Goal: Transaction & Acquisition: Download file/media

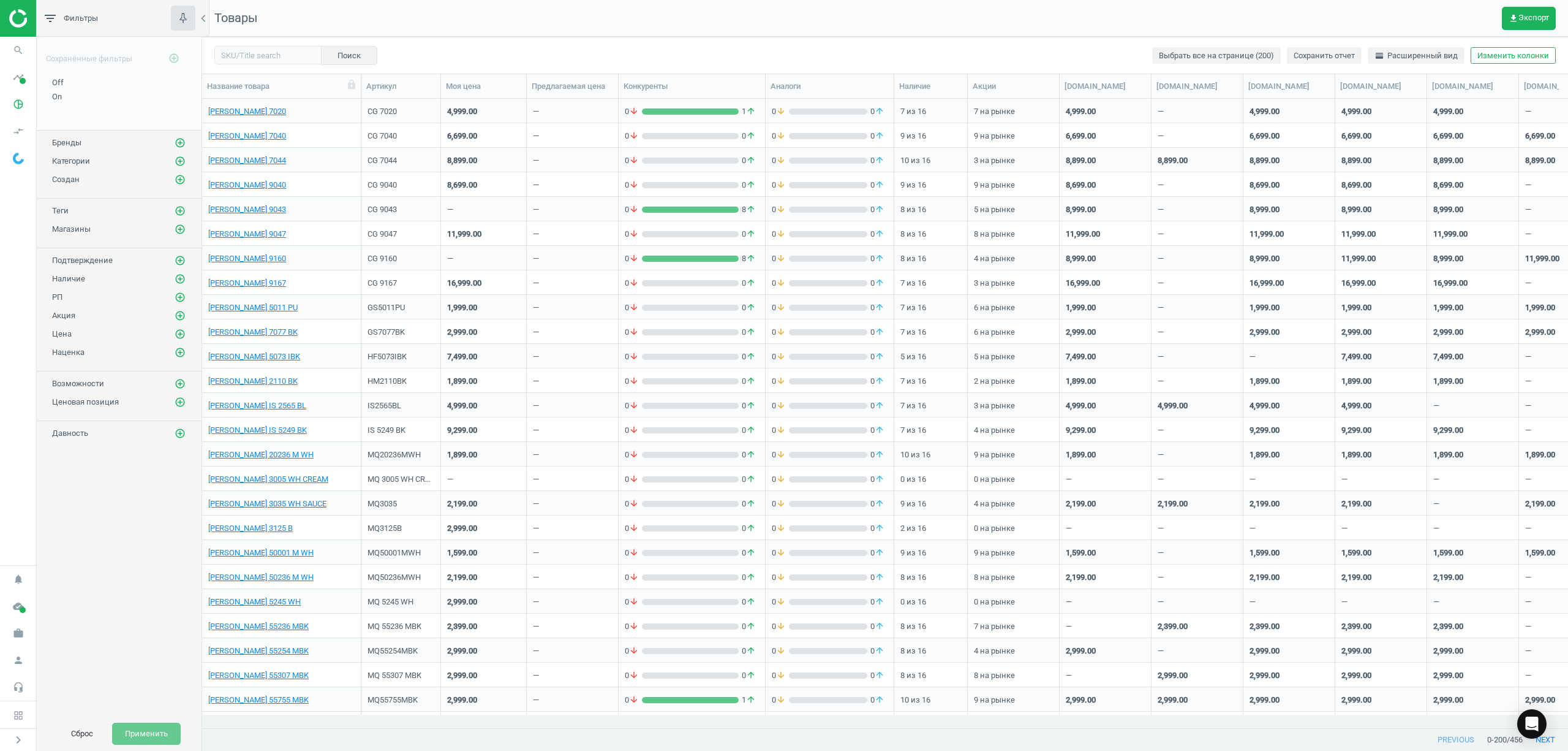
scroll to position [603, 1353]
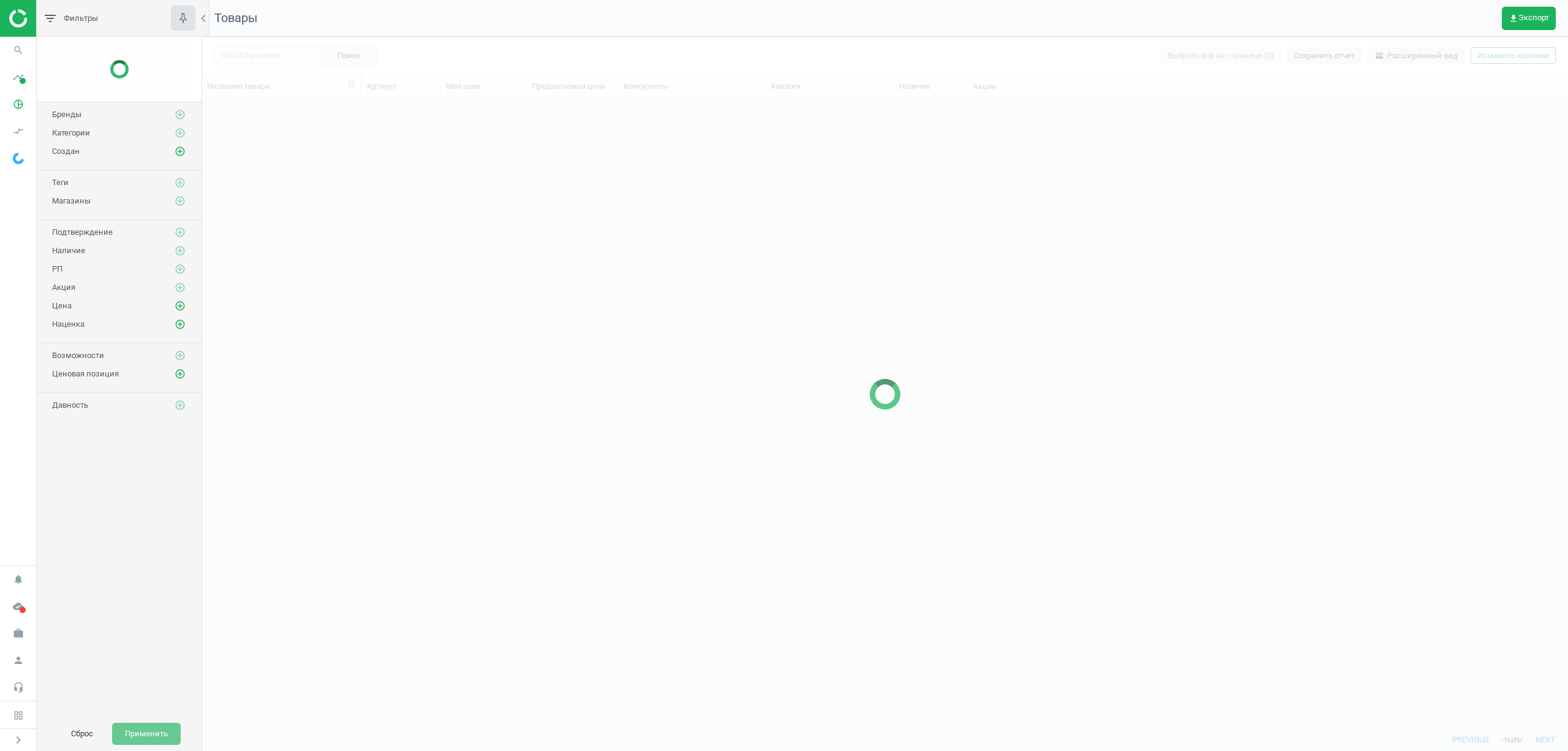
scroll to position [603, 1353]
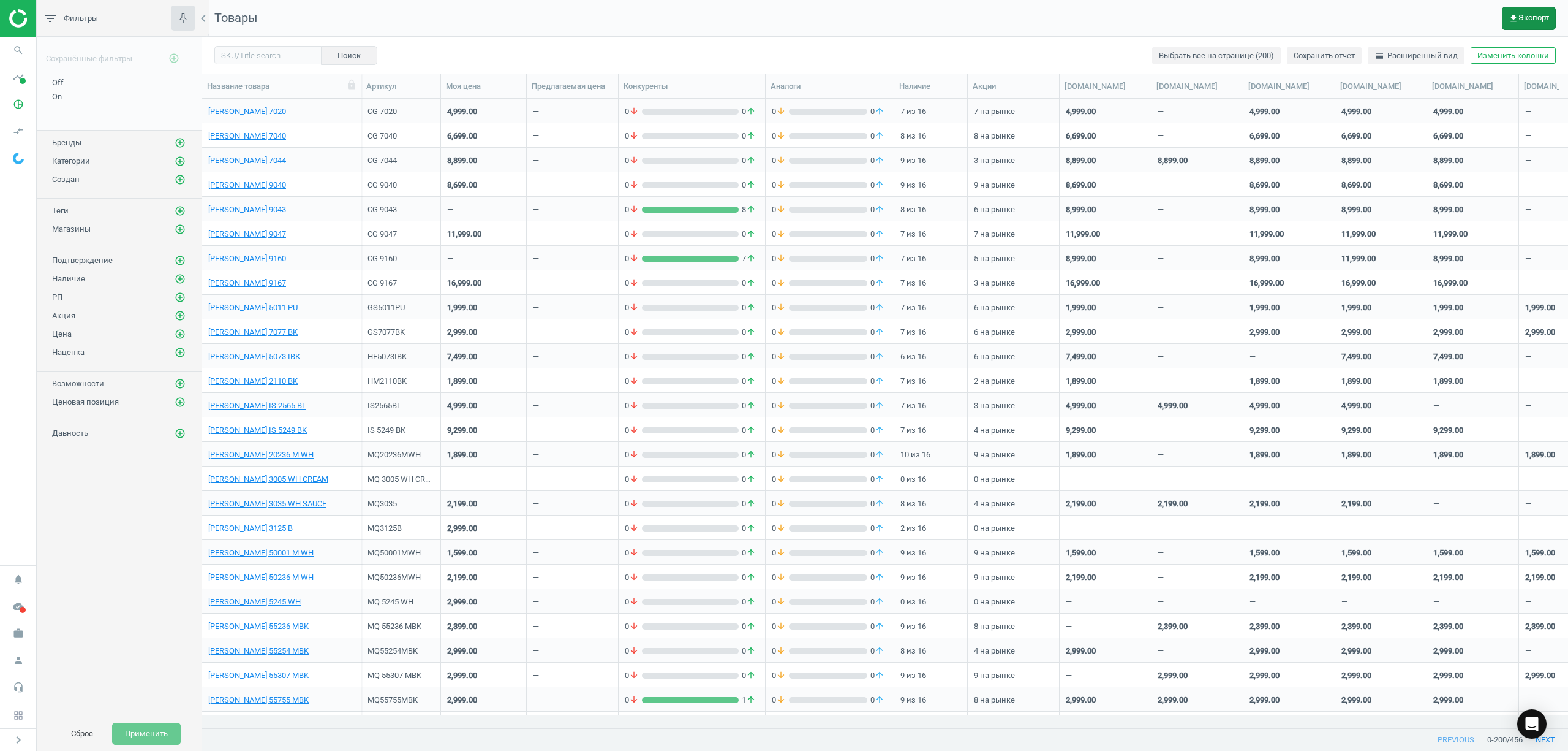
click at [1529, 11] on button "get_app Экспорт" at bounding box center [1529, 18] width 54 height 23
click at [1380, 95] on button "insert_drive_file Отчет (Excel)" at bounding box center [1448, 94] width 213 height 23
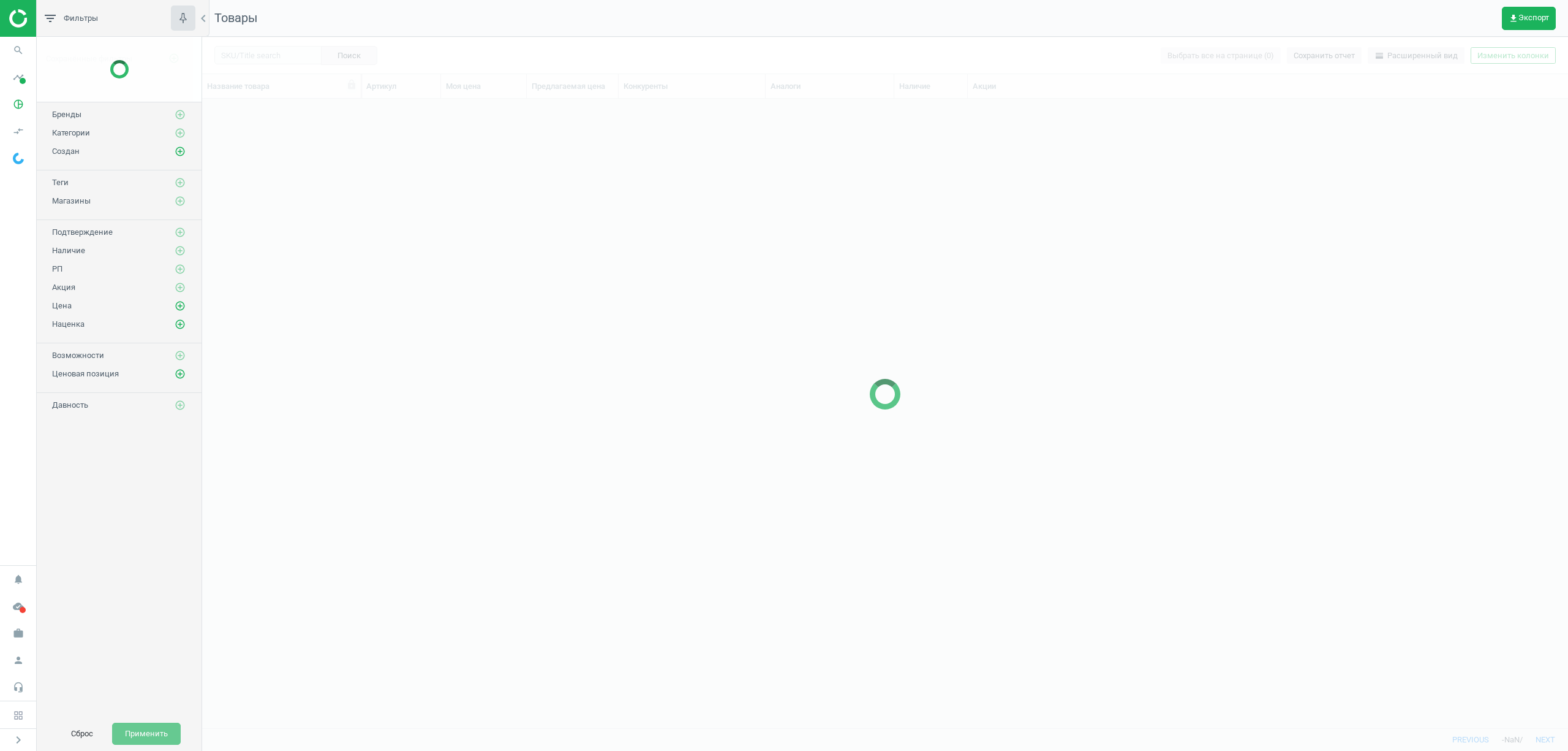
scroll to position [603, 1353]
